Goal: Transaction & Acquisition: Book appointment/travel/reservation

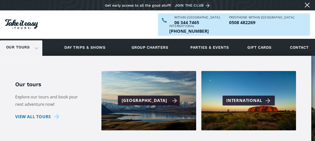
click at [140, 97] on div "[GEOGRAPHIC_DATA]" at bounding box center [149, 100] width 55 height 7
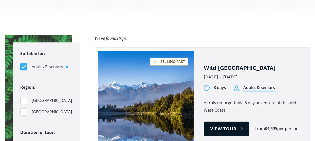
scroll to position [332, 0]
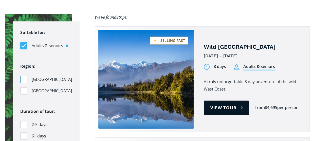
click at [22, 76] on div "Filters" at bounding box center [23, 79] width 7 height 7
click at [22, 78] on input "[GEOGRAPHIC_DATA]" at bounding box center [21, 79] width 3 height 3
checkbox input "true"
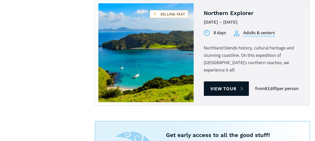
scroll to position [922, 0]
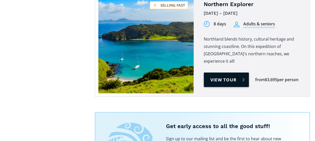
click at [220, 72] on link "View tour" at bounding box center [226, 79] width 45 height 14
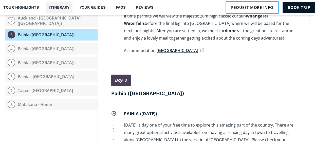
scroll to position [380, 0]
